Goal: Task Accomplishment & Management: Use online tool/utility

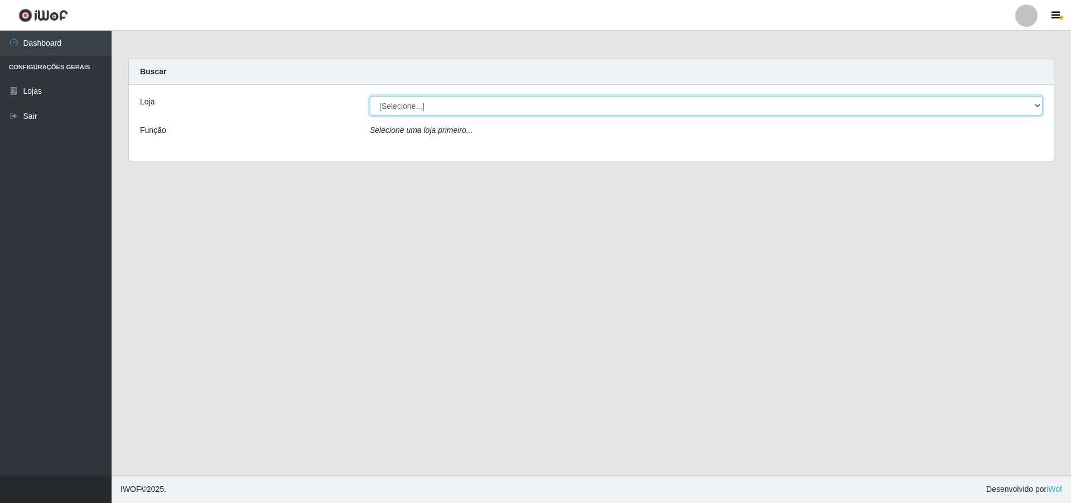
click at [1037, 100] on select "[Selecione...] Atacado Vem - [STREET_ADDRESS]" at bounding box center [706, 106] width 673 height 20
select select "449"
click at [370, 96] on select "[Selecione...] Atacado Vem - [STREET_ADDRESS]" at bounding box center [706, 106] width 673 height 20
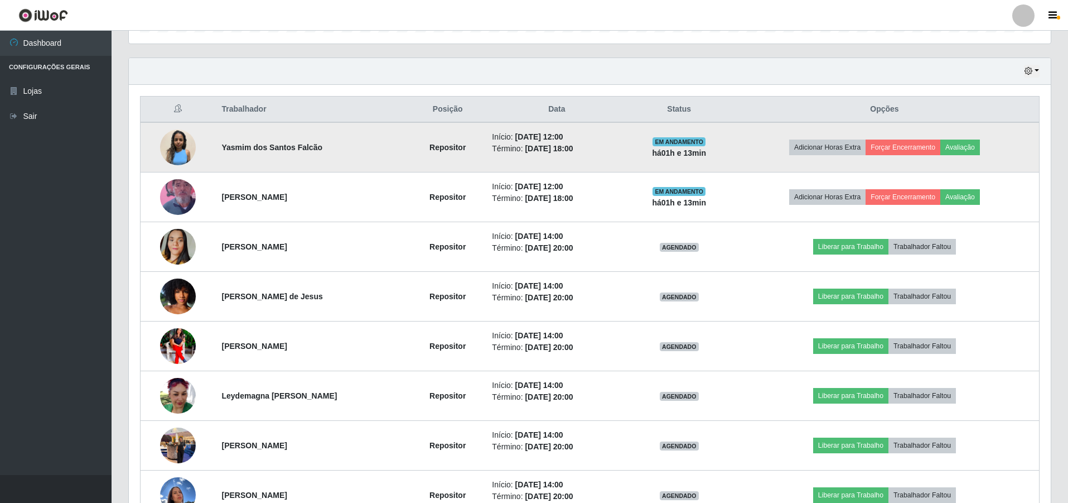
scroll to position [437, 0]
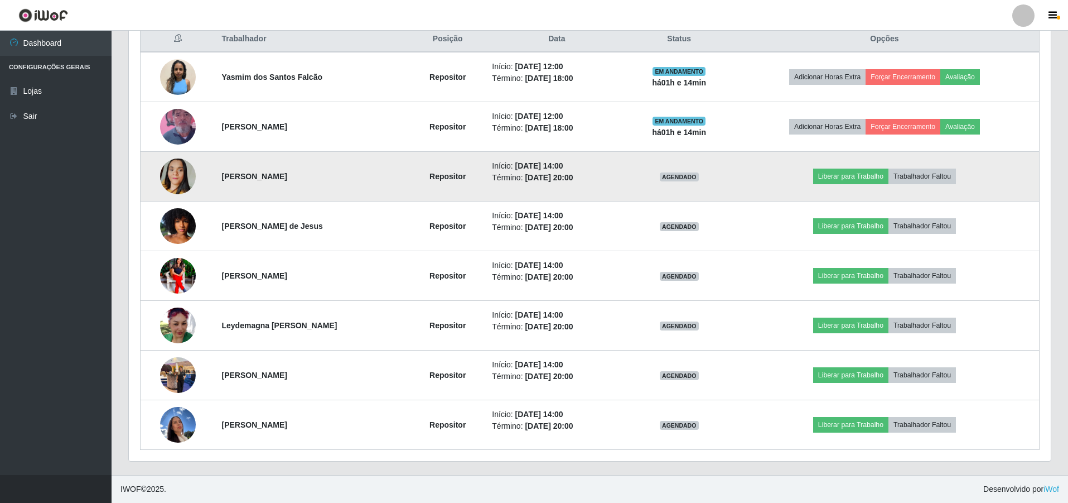
click at [188, 177] on img at bounding box center [178, 176] width 36 height 64
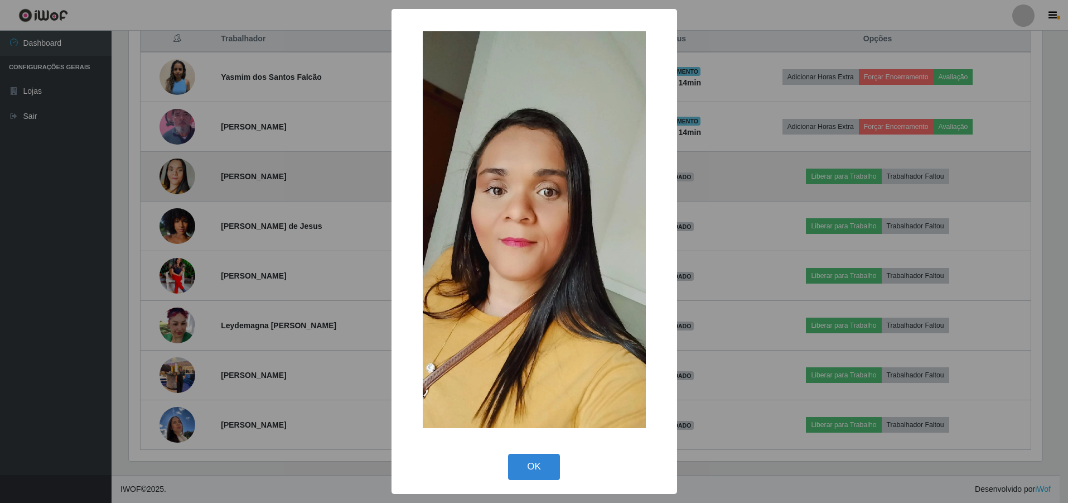
scroll to position [232, 917]
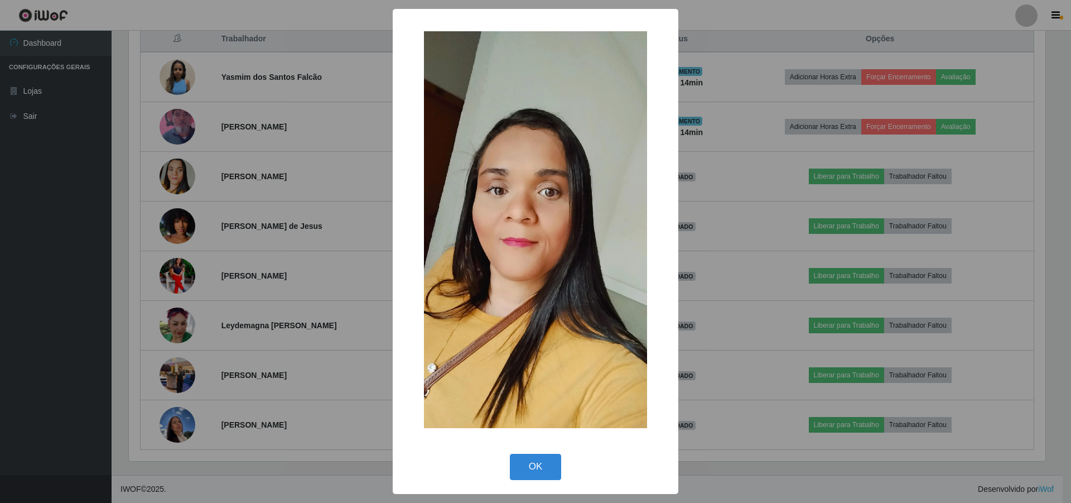
click at [163, 224] on div "× OK Cancel" at bounding box center [535, 251] width 1071 height 503
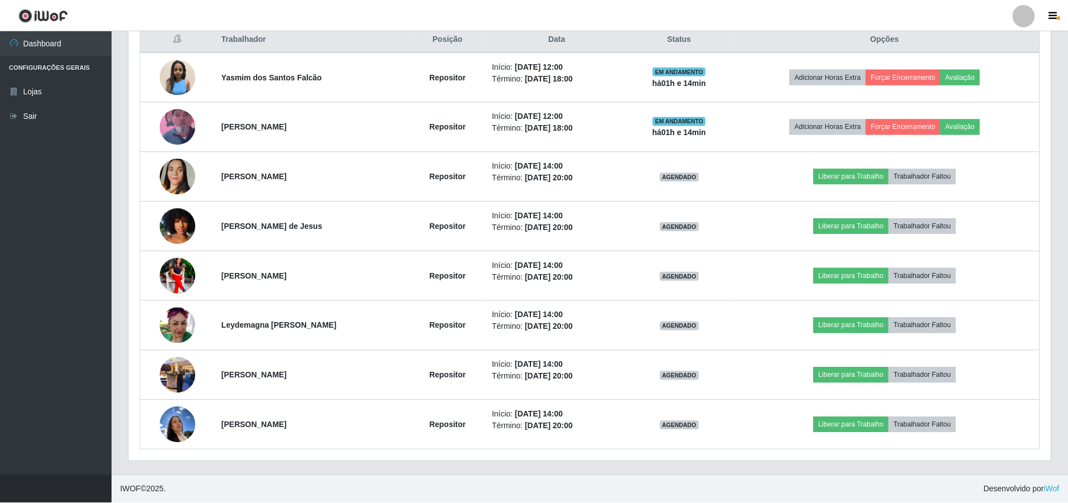
scroll to position [232, 922]
click at [163, 224] on img at bounding box center [178, 226] width 36 height 64
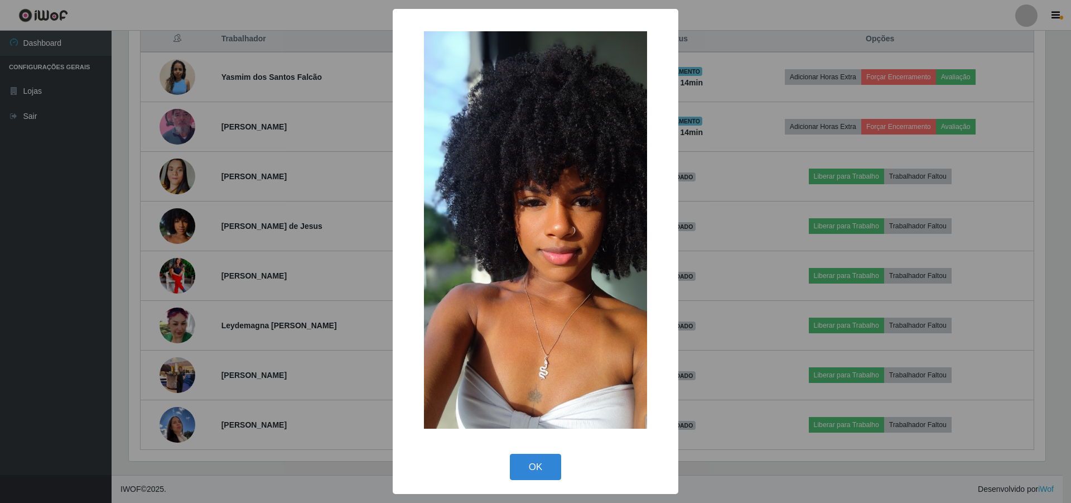
click at [163, 224] on div "× OK Cancel" at bounding box center [535, 251] width 1071 height 503
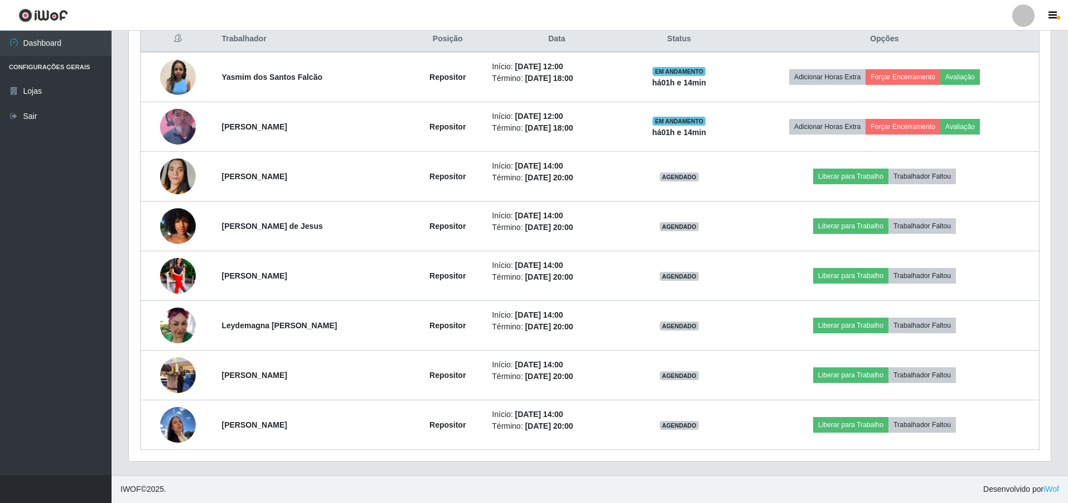
scroll to position [232, 922]
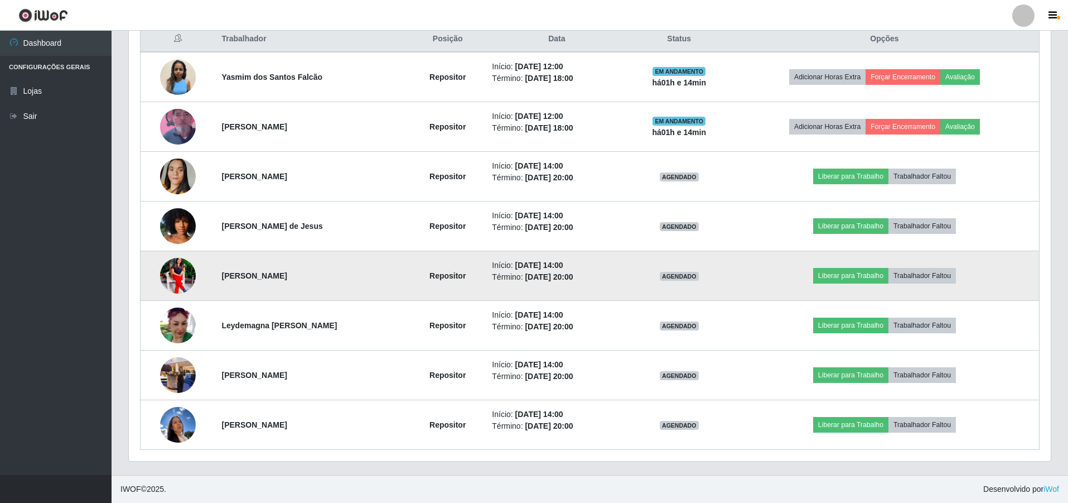
click at [183, 284] on img at bounding box center [178, 275] width 36 height 45
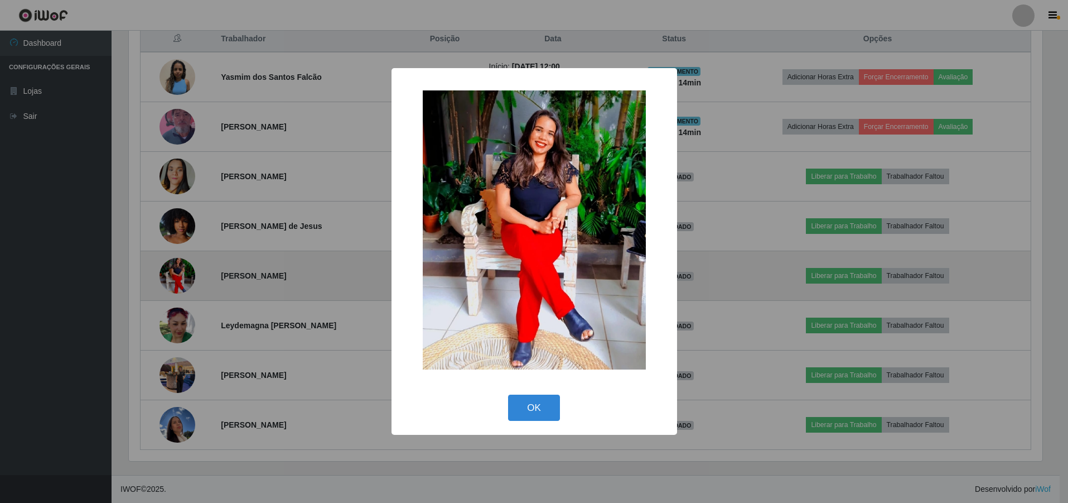
scroll to position [232, 917]
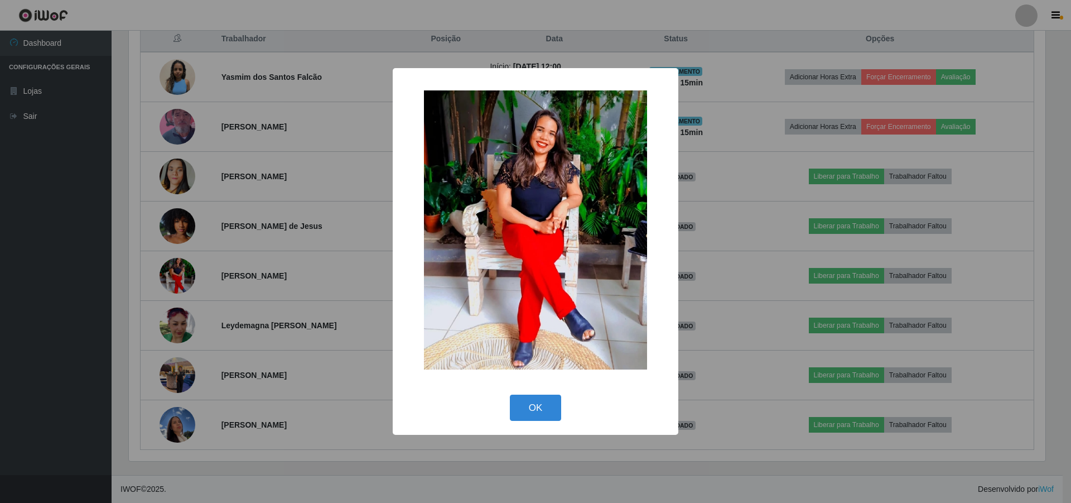
click at [172, 324] on div "× OK Cancel" at bounding box center [535, 251] width 1071 height 503
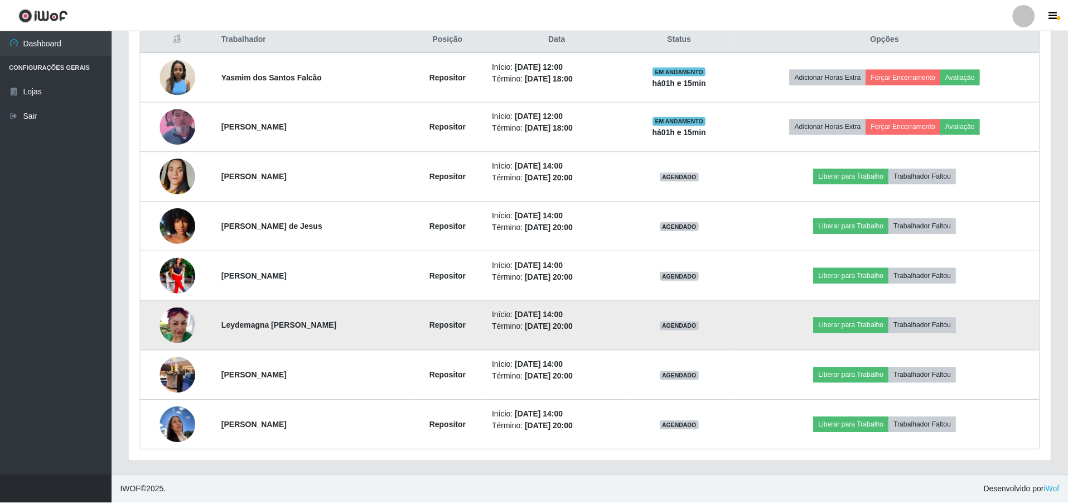
scroll to position [232, 922]
click at [172, 324] on img at bounding box center [178, 325] width 36 height 36
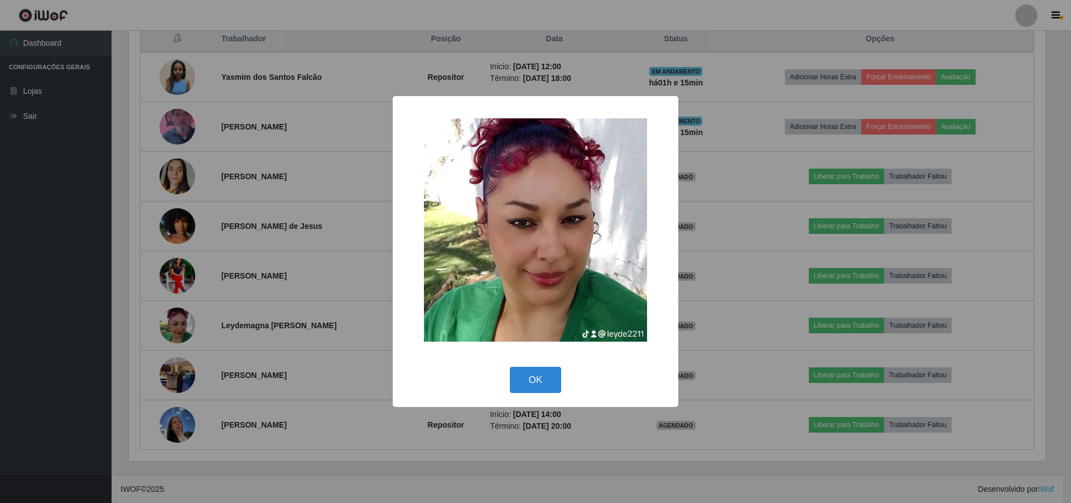
click at [176, 373] on div "× OK Cancel" at bounding box center [535, 251] width 1071 height 503
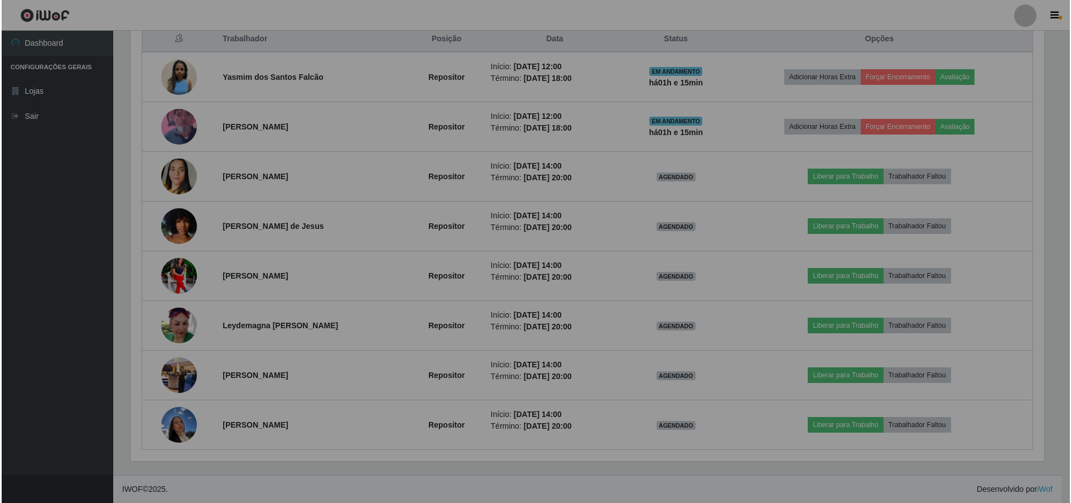
scroll to position [232, 922]
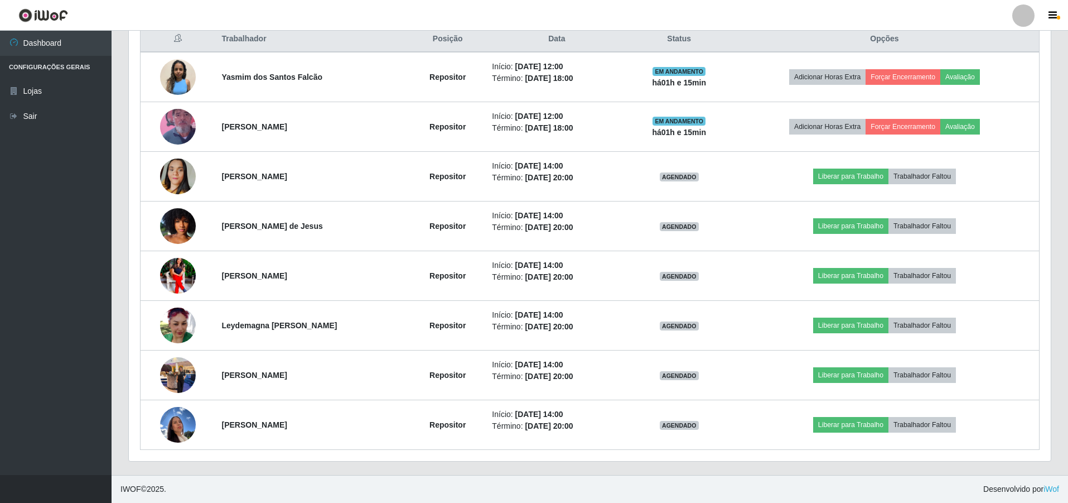
click at [176, 373] on img at bounding box center [178, 374] width 36 height 47
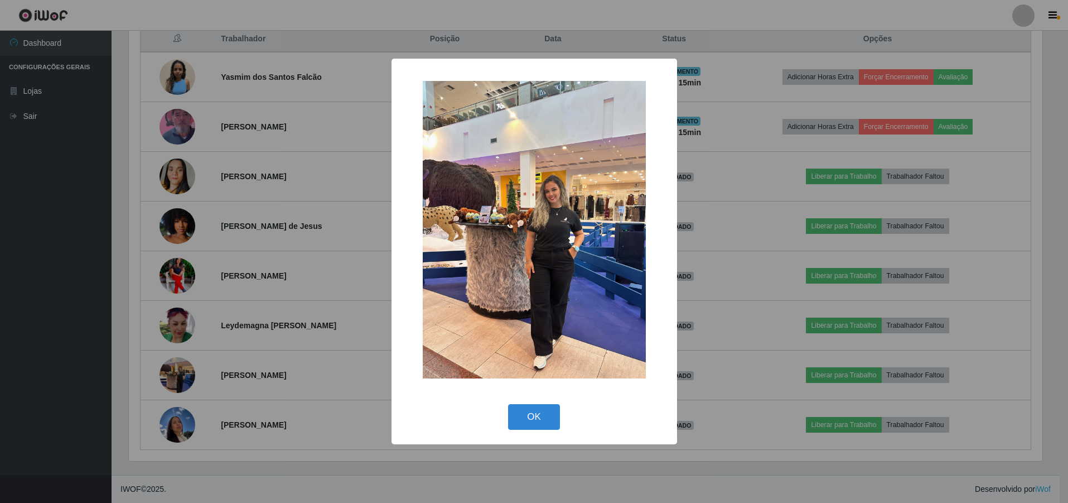
scroll to position [232, 917]
click at [172, 360] on div "× OK Cancel" at bounding box center [535, 251] width 1071 height 503
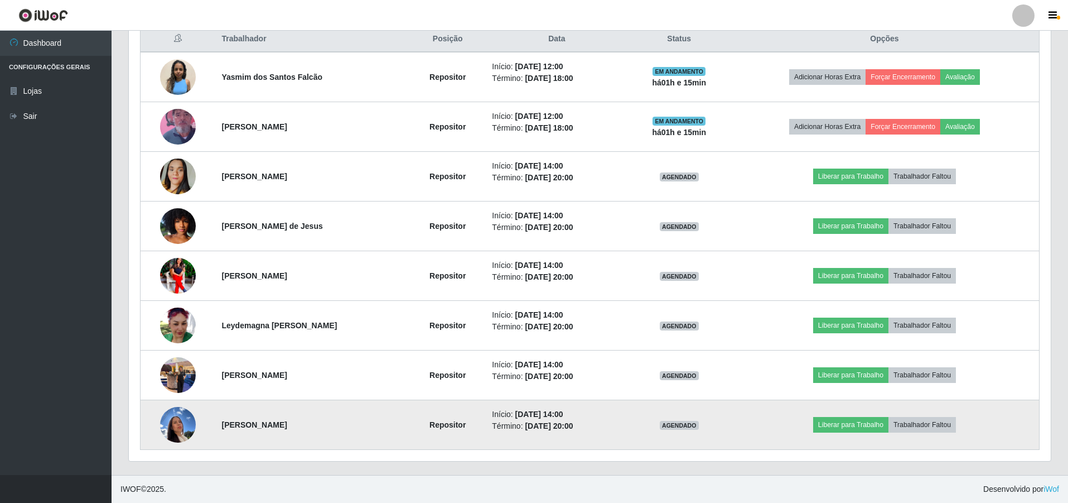
scroll to position [232, 922]
click at [184, 422] on img at bounding box center [178, 424] width 36 height 47
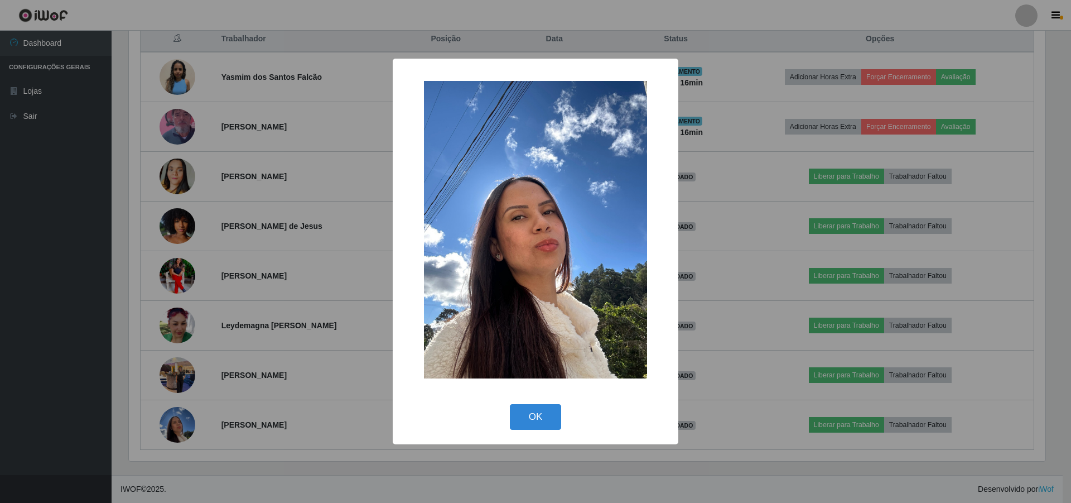
click at [782, 141] on div "× OK Cancel" at bounding box center [535, 251] width 1071 height 503
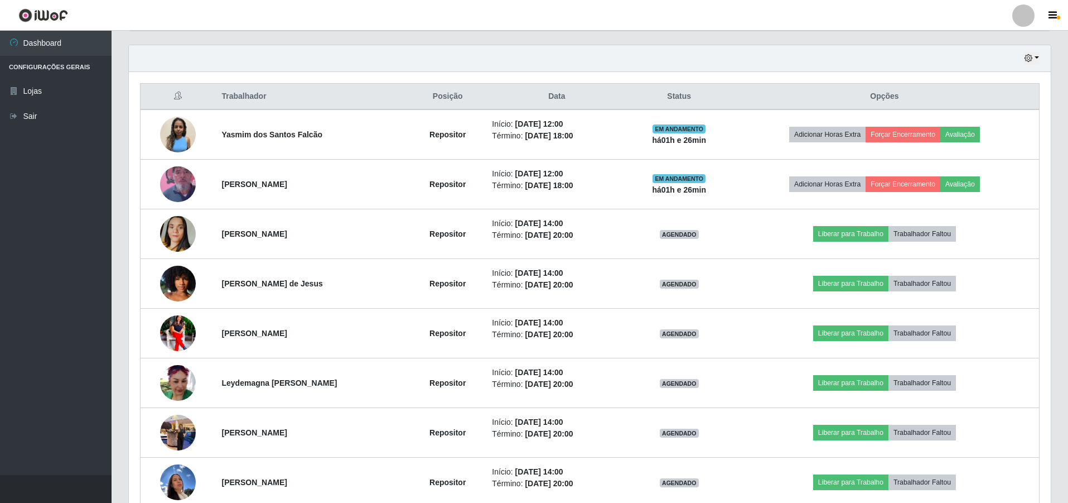
scroll to position [269, 0]
